Goal: Information Seeking & Learning: Learn about a topic

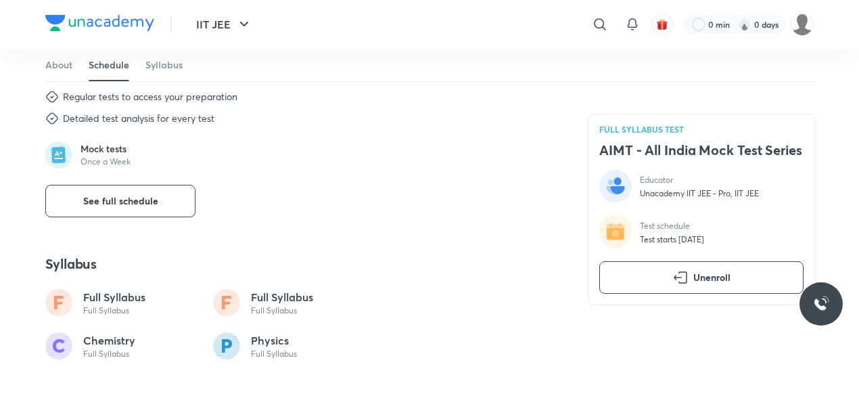
scroll to position [639, 0]
click at [118, 306] on p "Full Syllabus" at bounding box center [114, 311] width 62 height 11
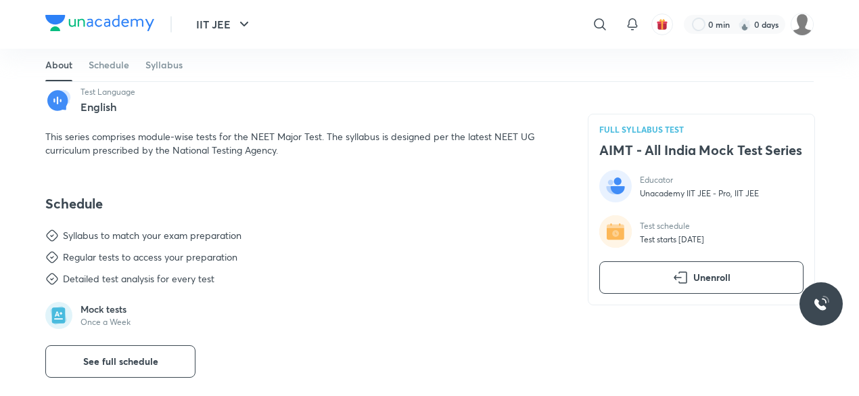
scroll to position [477, 0]
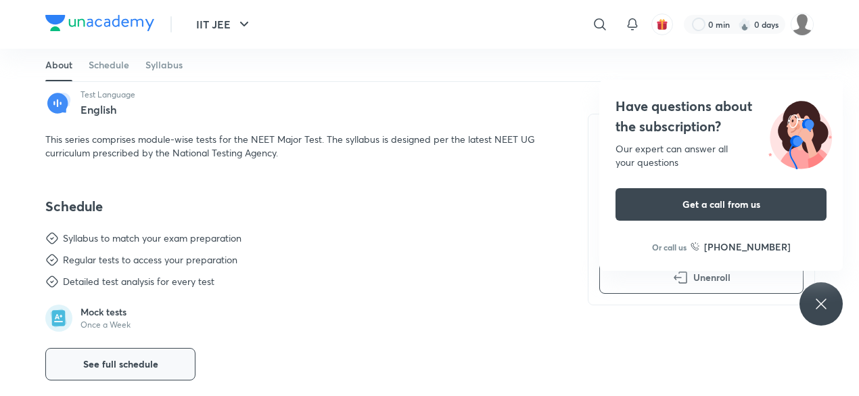
click at [133, 371] on button "See full schedule" at bounding box center [120, 364] width 150 height 32
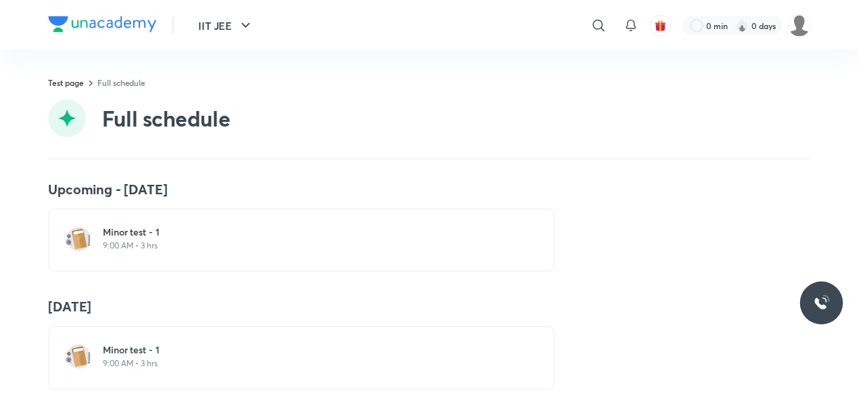
scroll to position [31, 0]
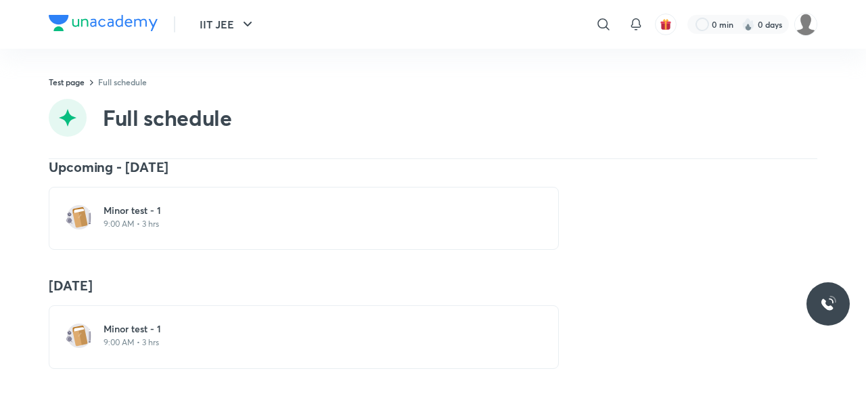
click at [156, 351] on div "Minor test - 1 9:00 AM • 3 hrs" at bounding box center [304, 336] width 510 height 63
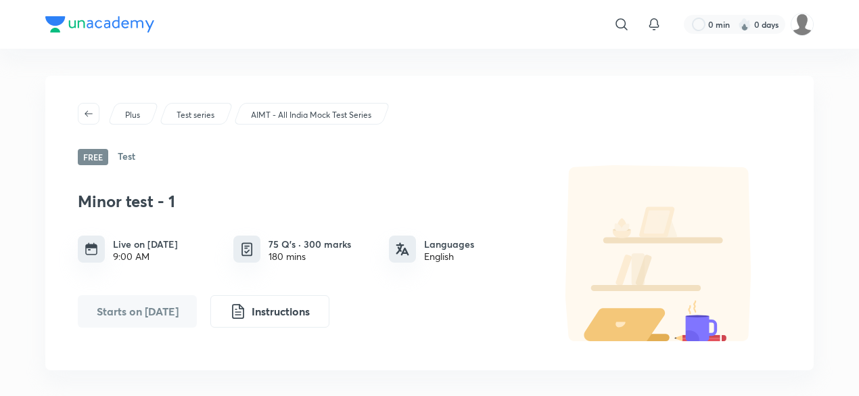
click at [322, 118] on p "AIMT - All India Mock Test Series" at bounding box center [311, 115] width 120 height 12
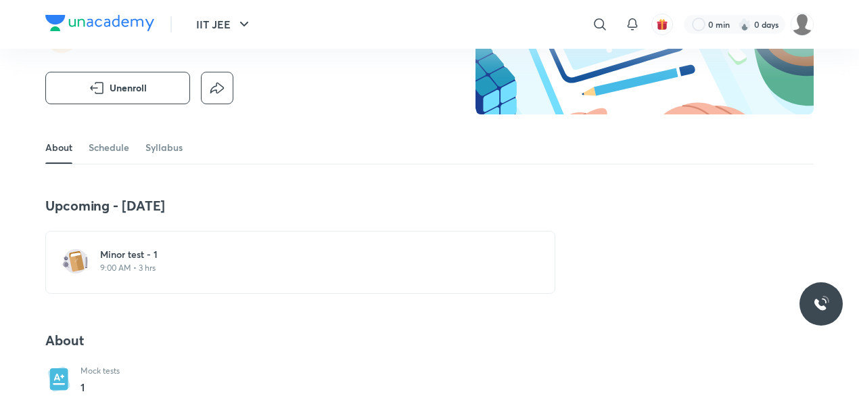
scroll to position [156, 0]
